Goal: Information Seeking & Learning: Learn about a topic

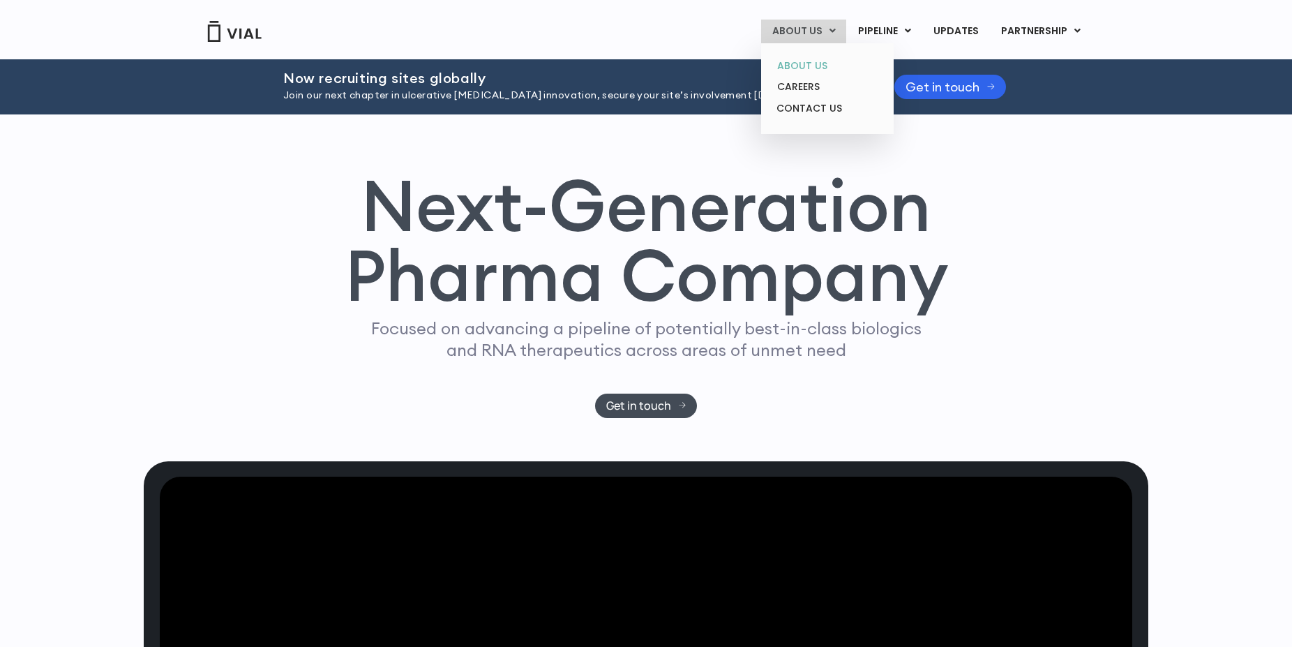
click at [821, 67] on link "ABOUT US" at bounding box center [827, 66] width 122 height 22
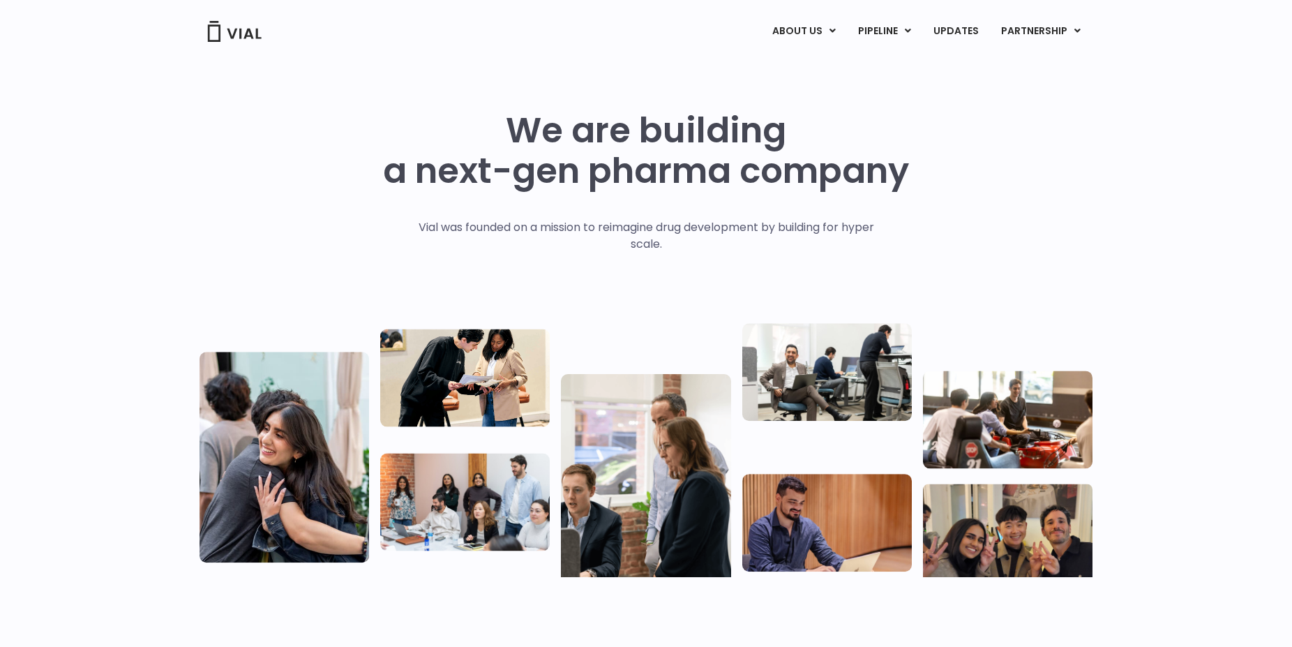
click at [226, 32] on img at bounding box center [235, 31] width 56 height 21
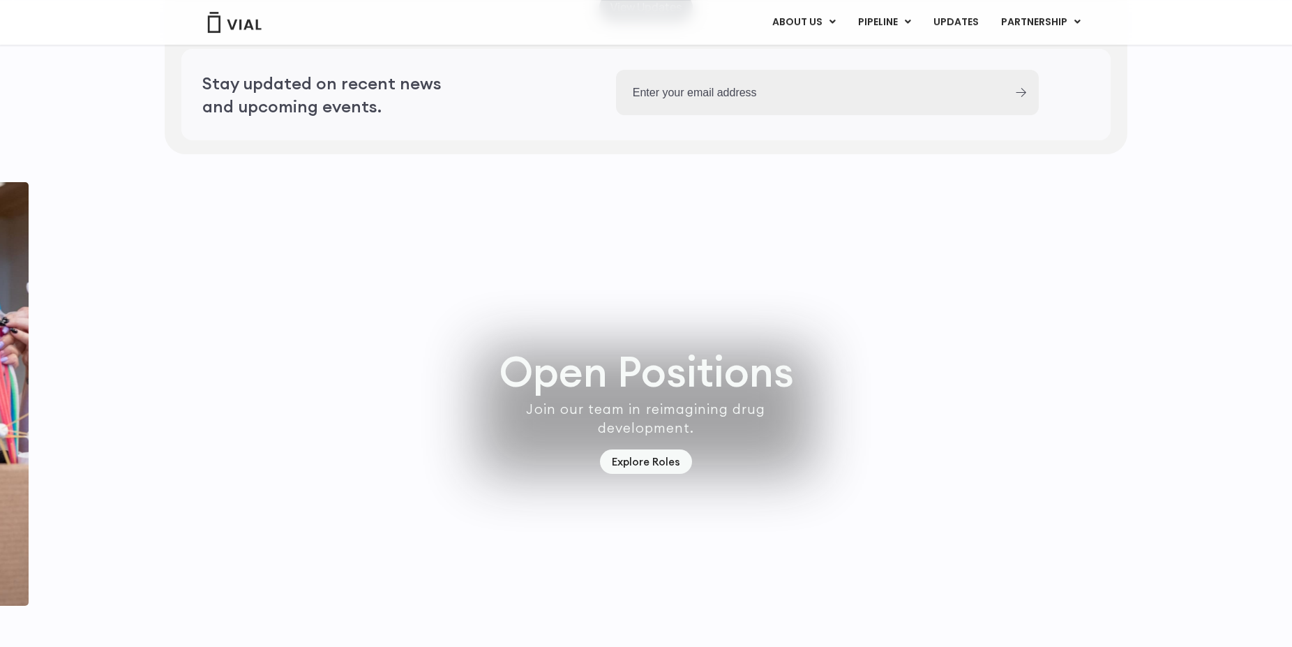
scroll to position [3946, 0]
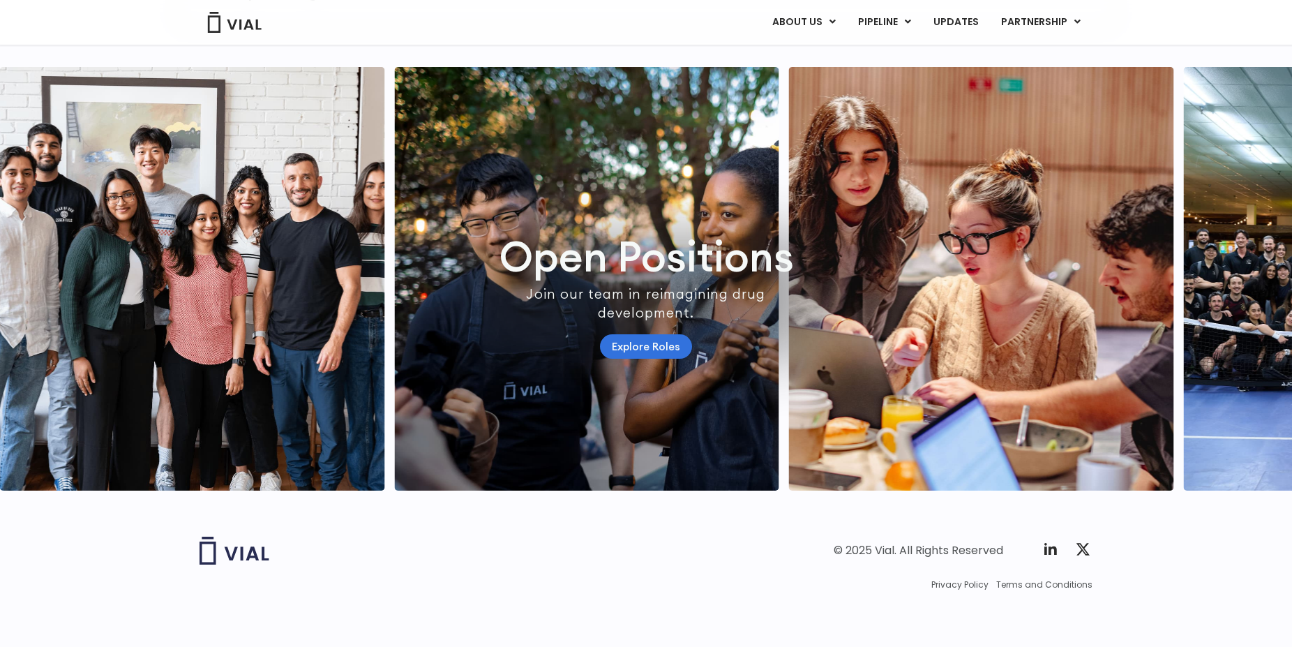
click at [653, 339] on link "Explore Roles" at bounding box center [646, 346] width 92 height 24
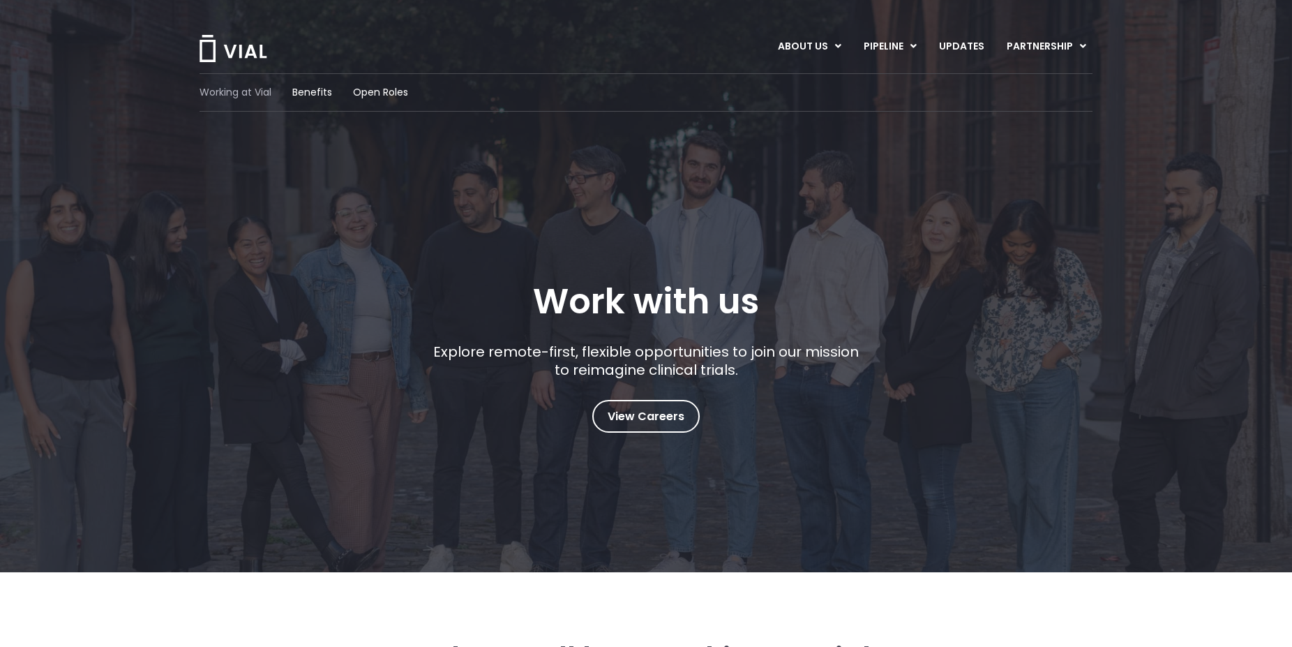
click at [230, 87] on span "Working at Vial" at bounding box center [236, 92] width 72 height 15
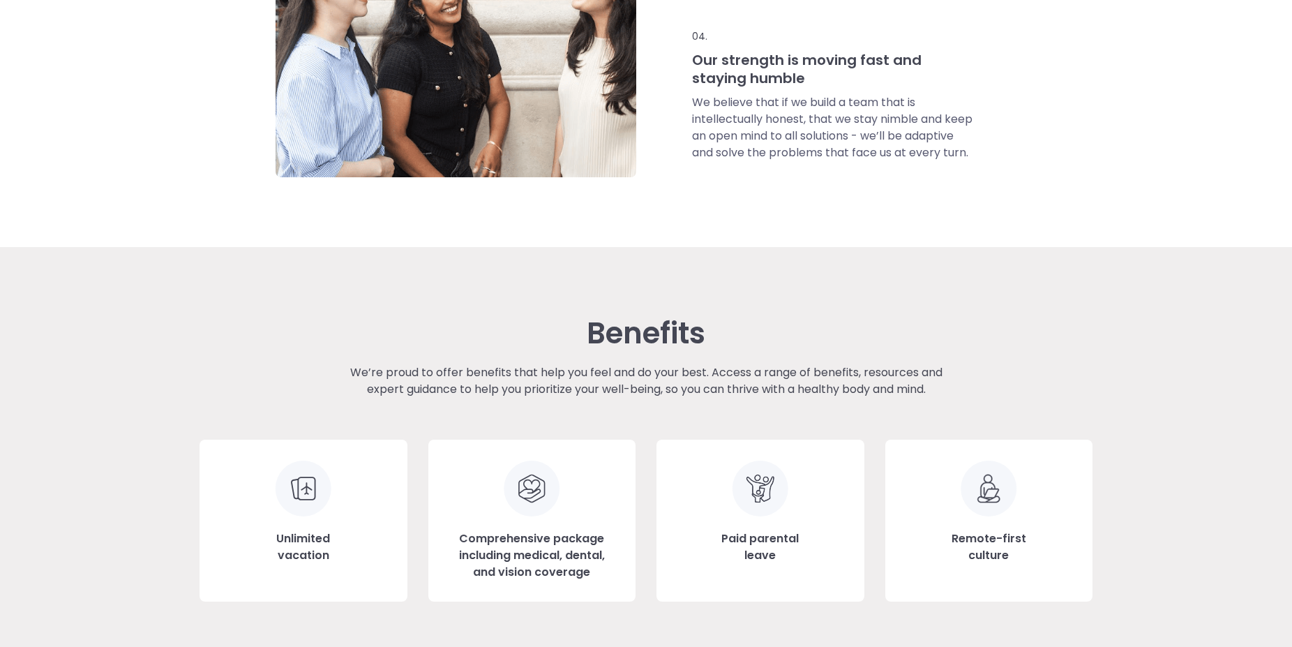
scroll to position [1498, 0]
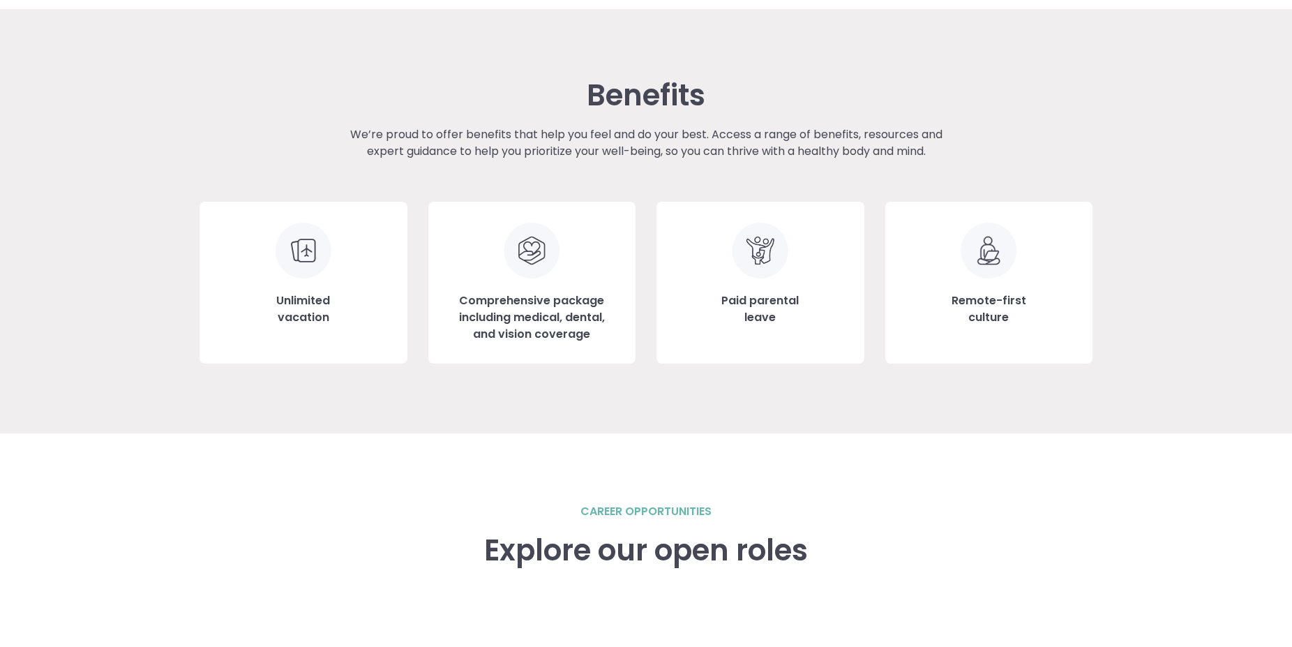
click at [290, 311] on h3 "Unlimited vacation" at bounding box center [303, 308] width 54 height 33
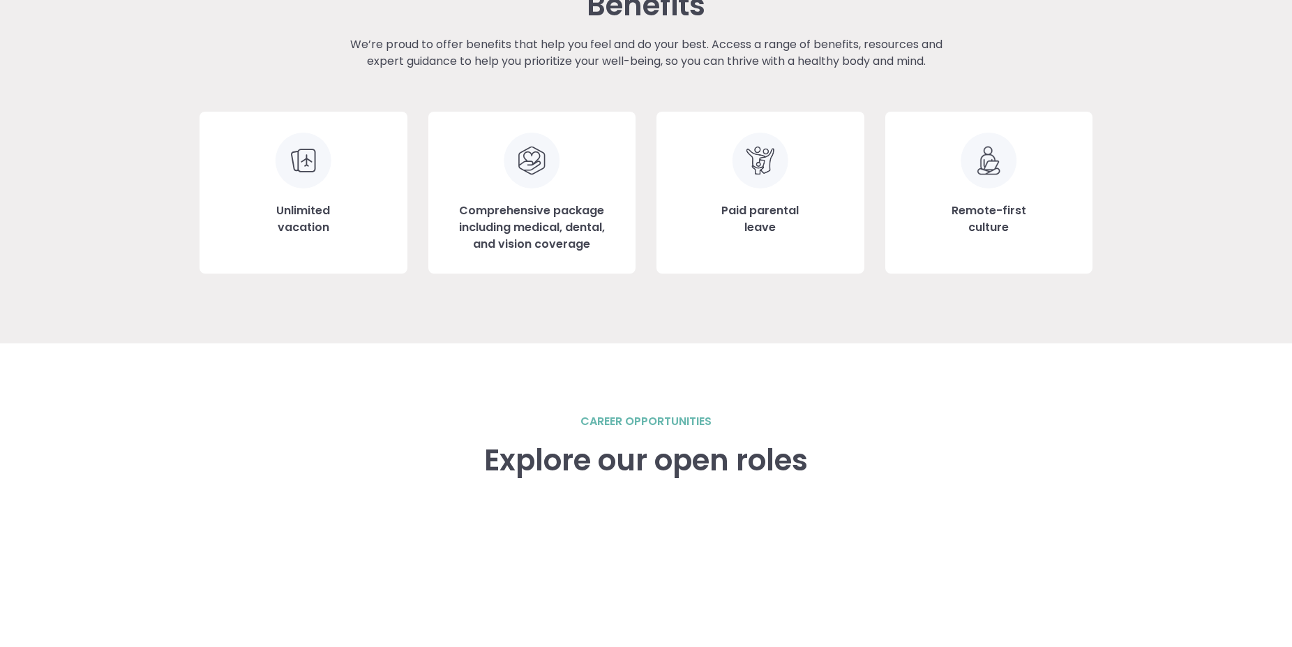
scroll to position [1590, 0]
click at [1018, 193] on div "Remote-first culture" at bounding box center [990, 190] width 208 height 162
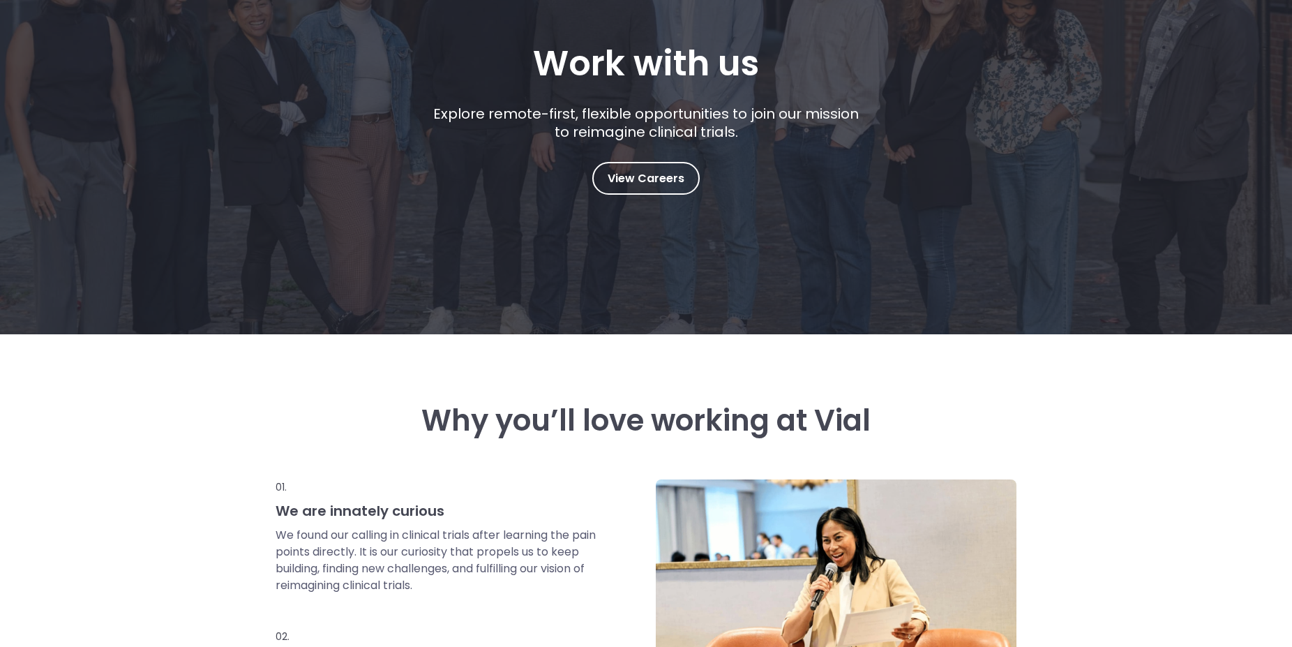
scroll to position [0, 0]
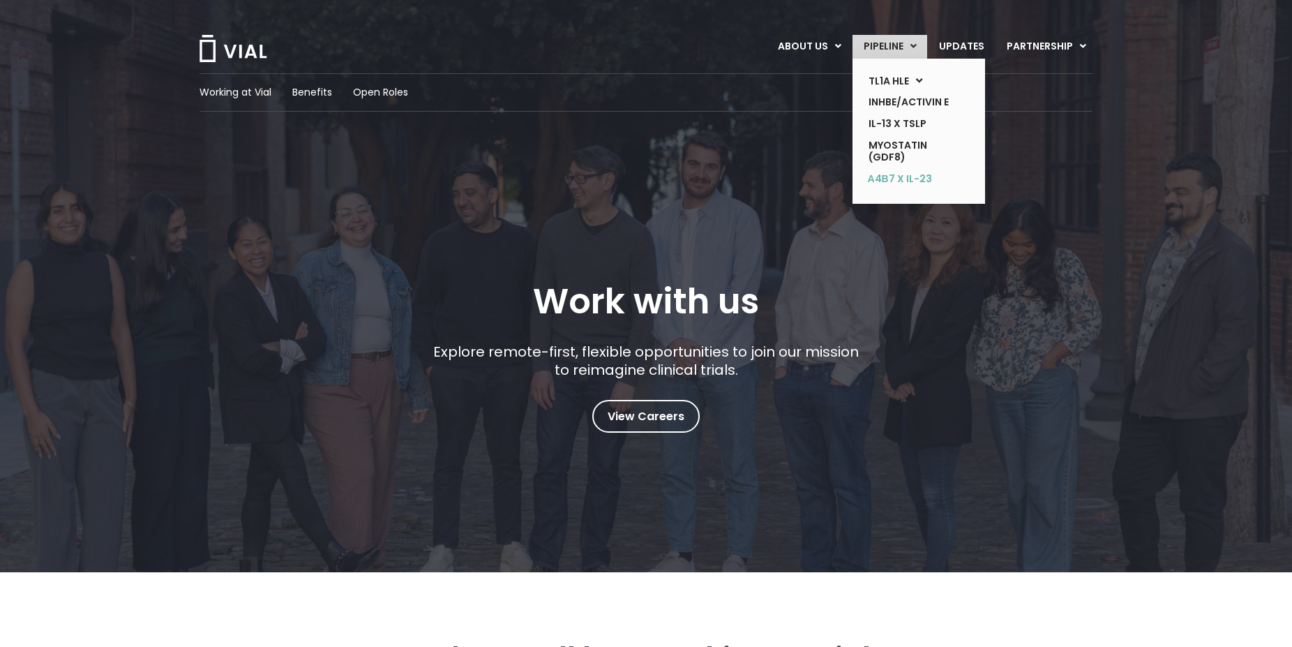
click at [905, 191] on link "α4β7 x IL-23" at bounding box center [909, 179] width 102 height 22
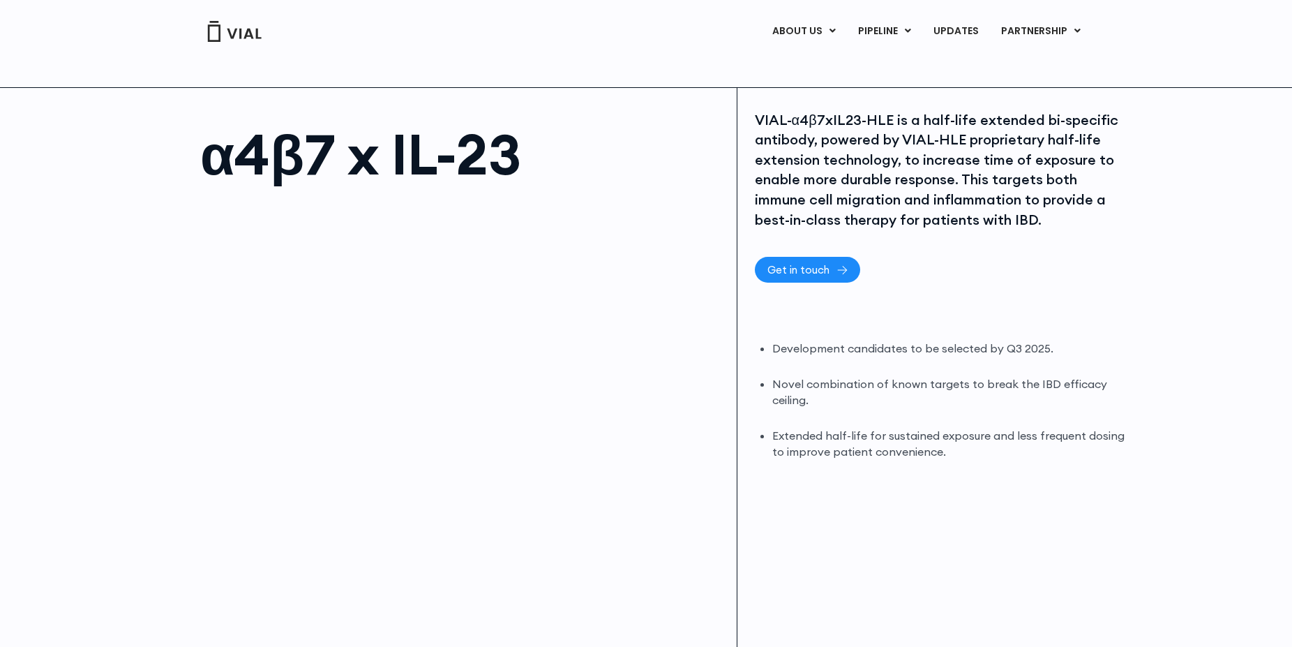
click at [829, 262] on link "Get in touch" at bounding box center [807, 270] width 105 height 26
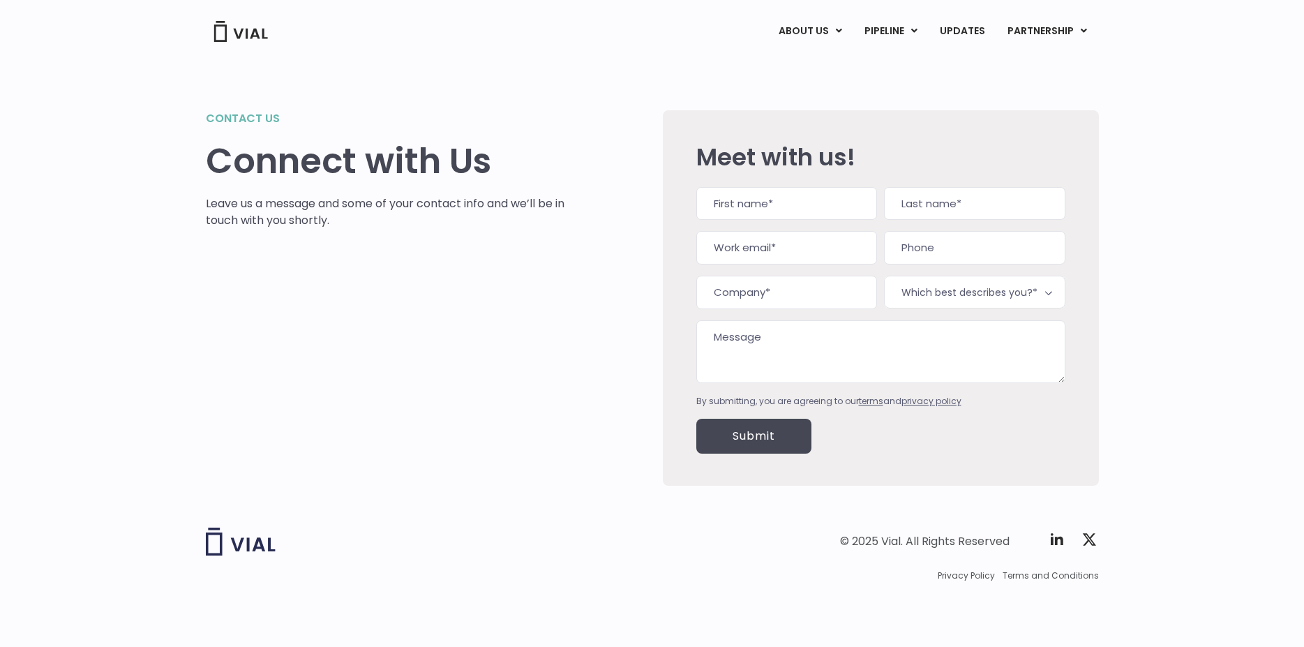
click at [723, 77] on div "Contact us Connect with Us Leave us a message and some of your contact info and…" at bounding box center [652, 280] width 893 height 443
click at [1011, 278] on span "Which best describes you?*" at bounding box center [974, 292] width 181 height 33
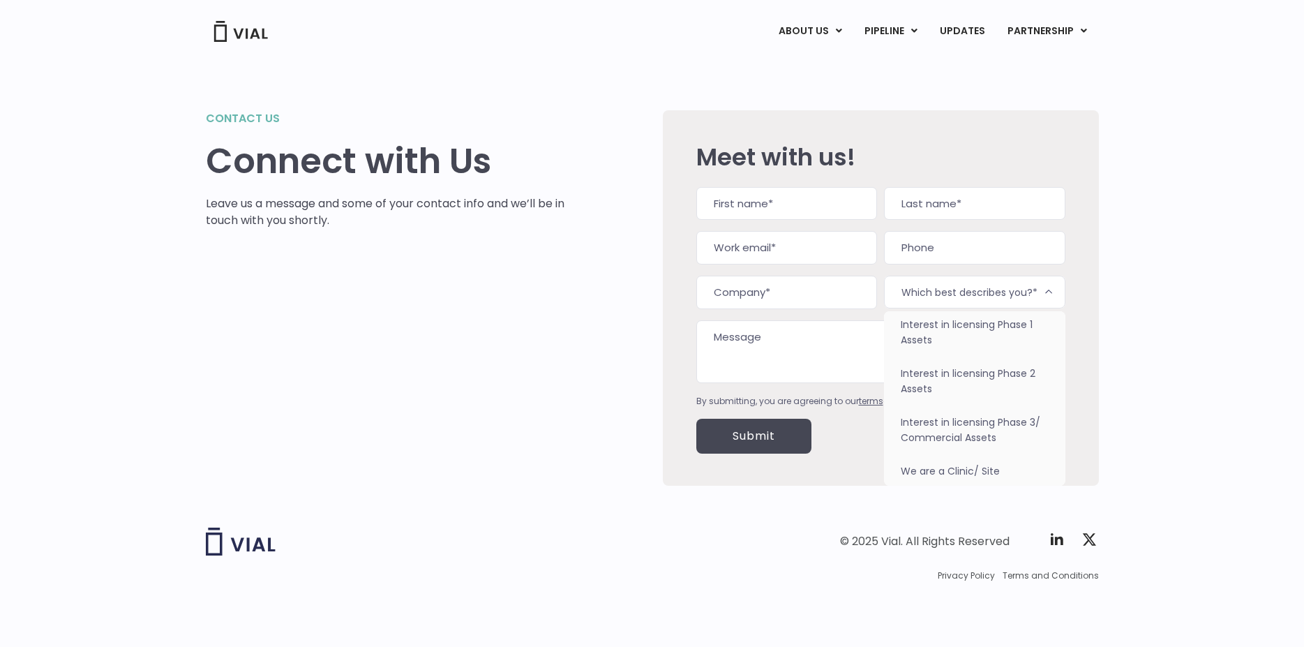
scroll to position [88, 0]
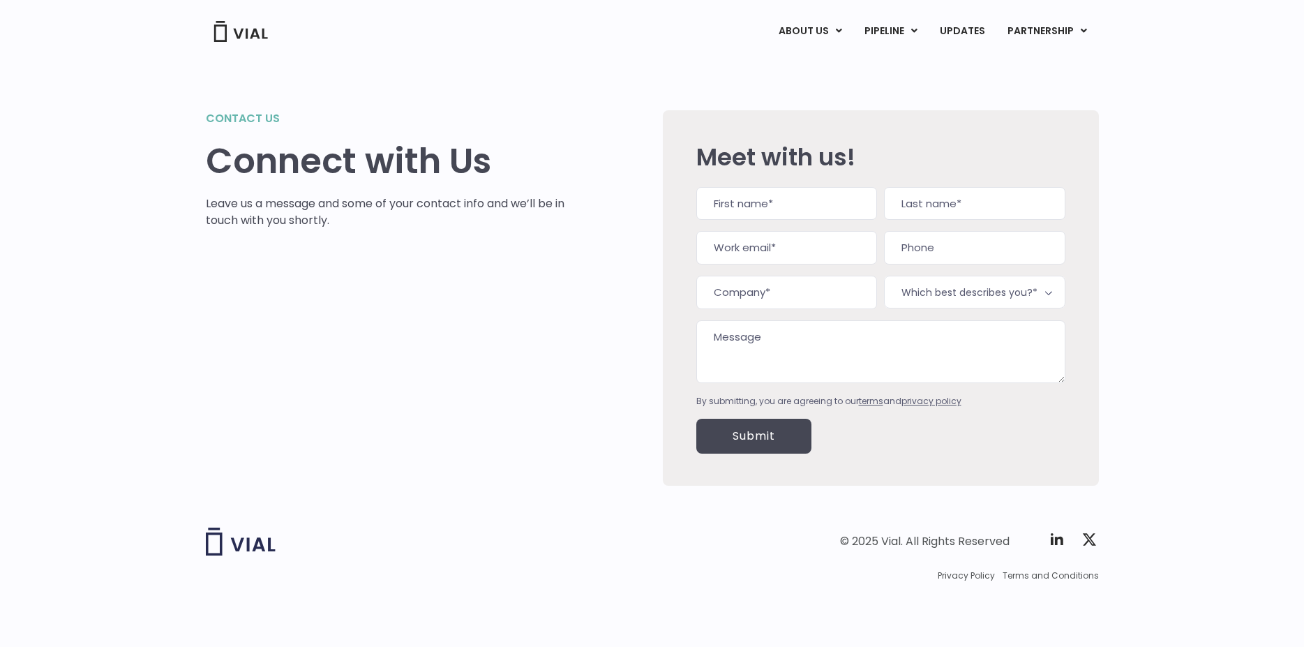
click at [1163, 387] on div "Contact us Connect with Us Leave us a message and some of your contact info and…" at bounding box center [652, 280] width 1304 height 443
click at [987, 569] on span "Privacy Policy" at bounding box center [966, 575] width 57 height 13
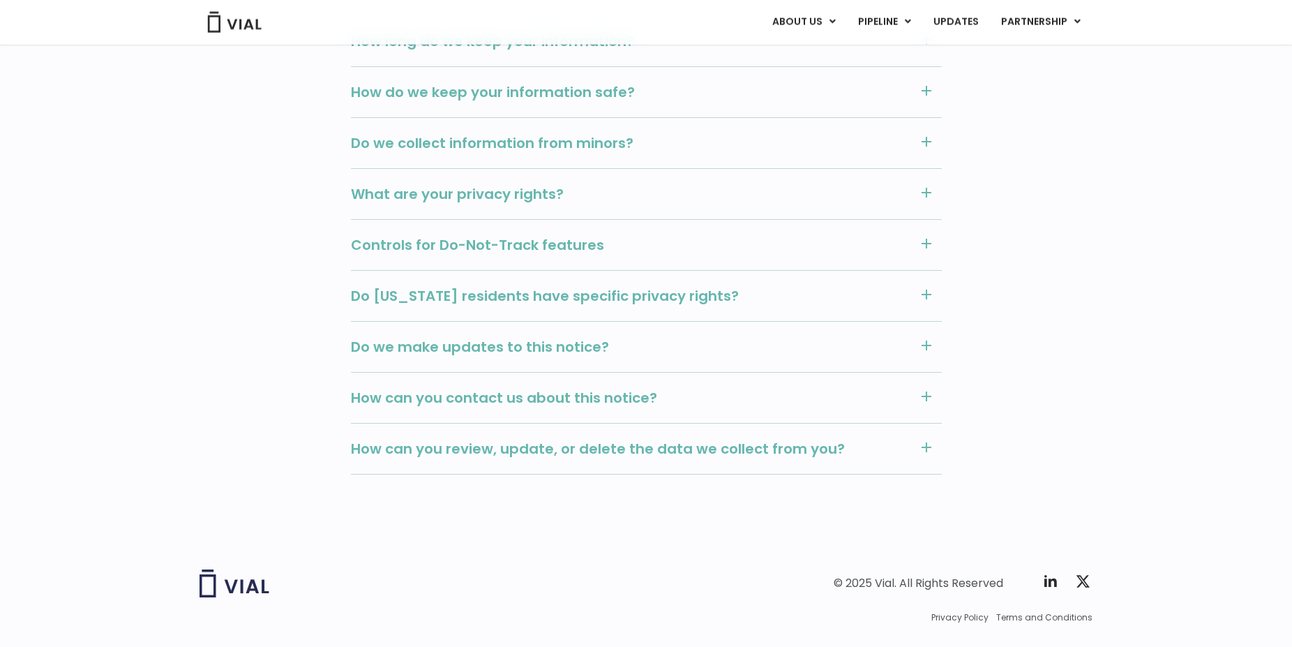
scroll to position [1556, 0]
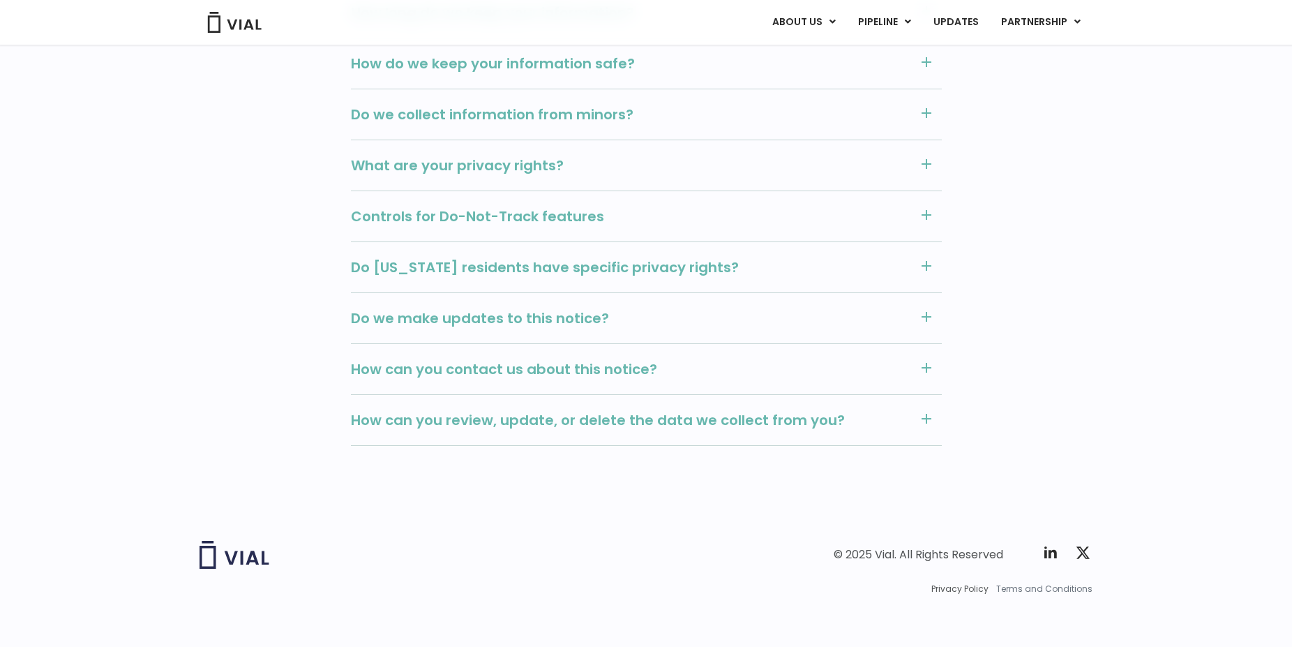
click at [1071, 583] on span "Terms and Conditions" at bounding box center [1045, 589] width 96 height 13
